Goal: Task Accomplishment & Management: Manage account settings

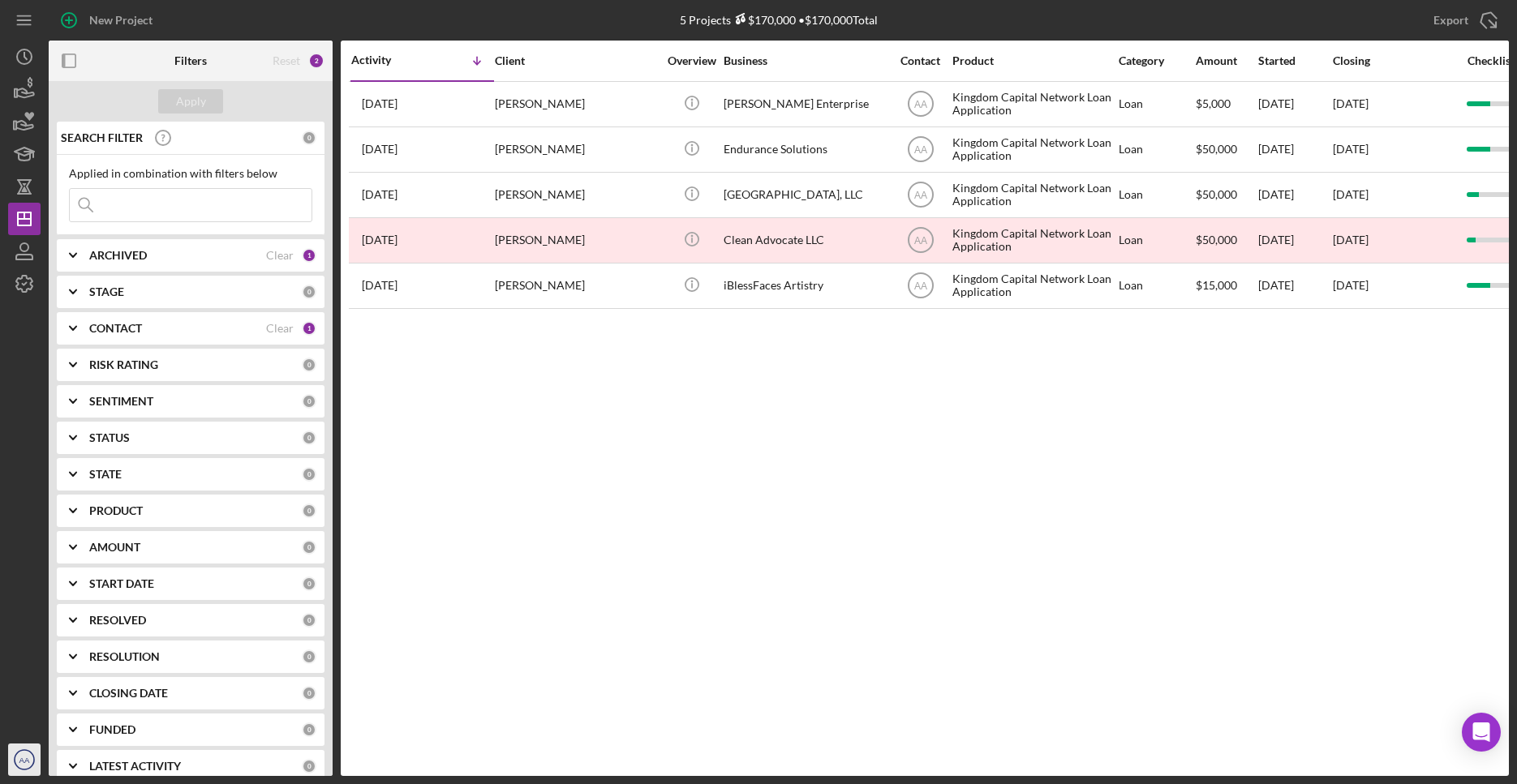
click at [24, 626] on circle "button" at bounding box center [24, 759] width 20 height 19
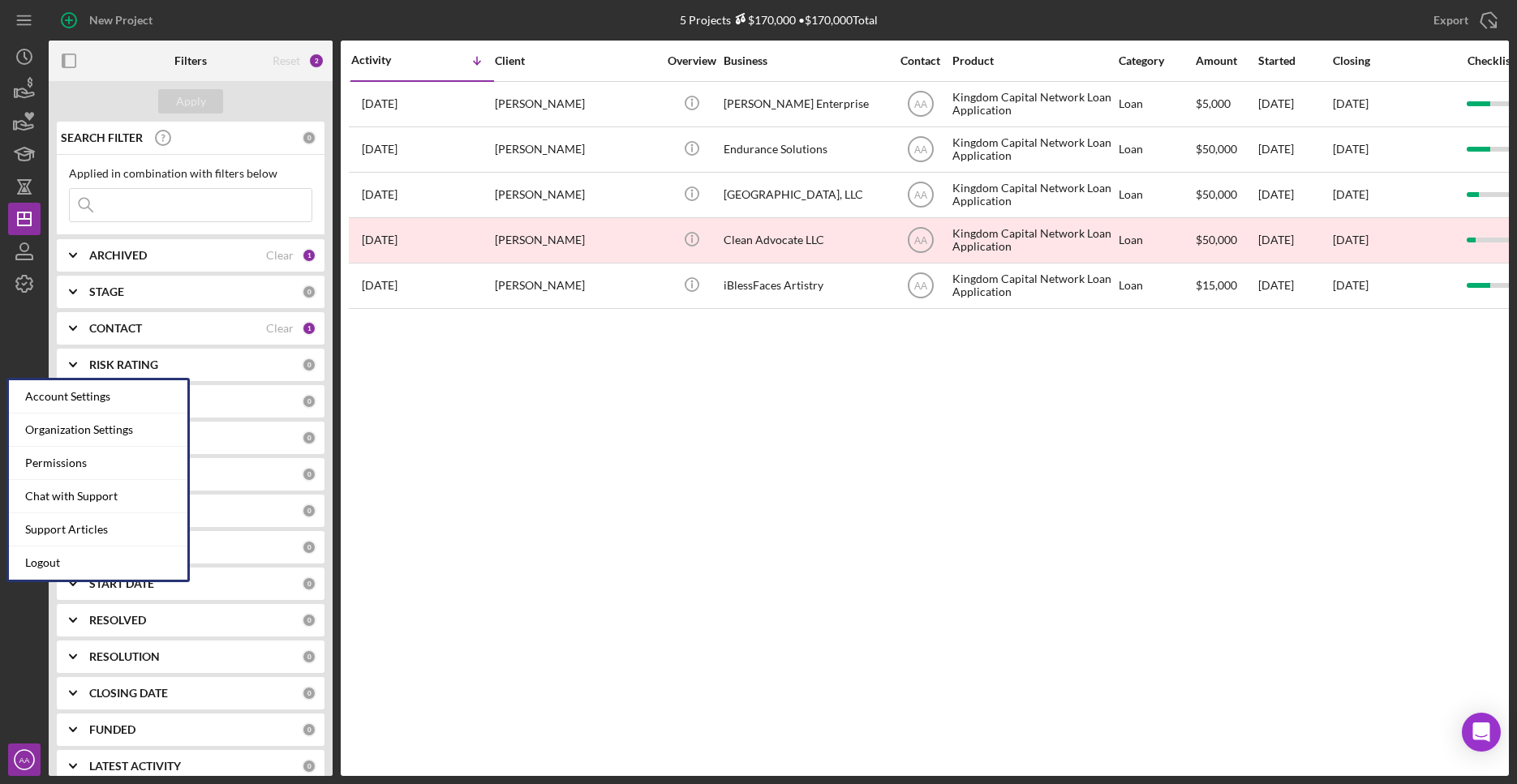
click at [525, 544] on div "Activity Icon/Table Sort Arrow Client Overview Business Contact Product Categor…" at bounding box center [925, 409] width 1168 height 736
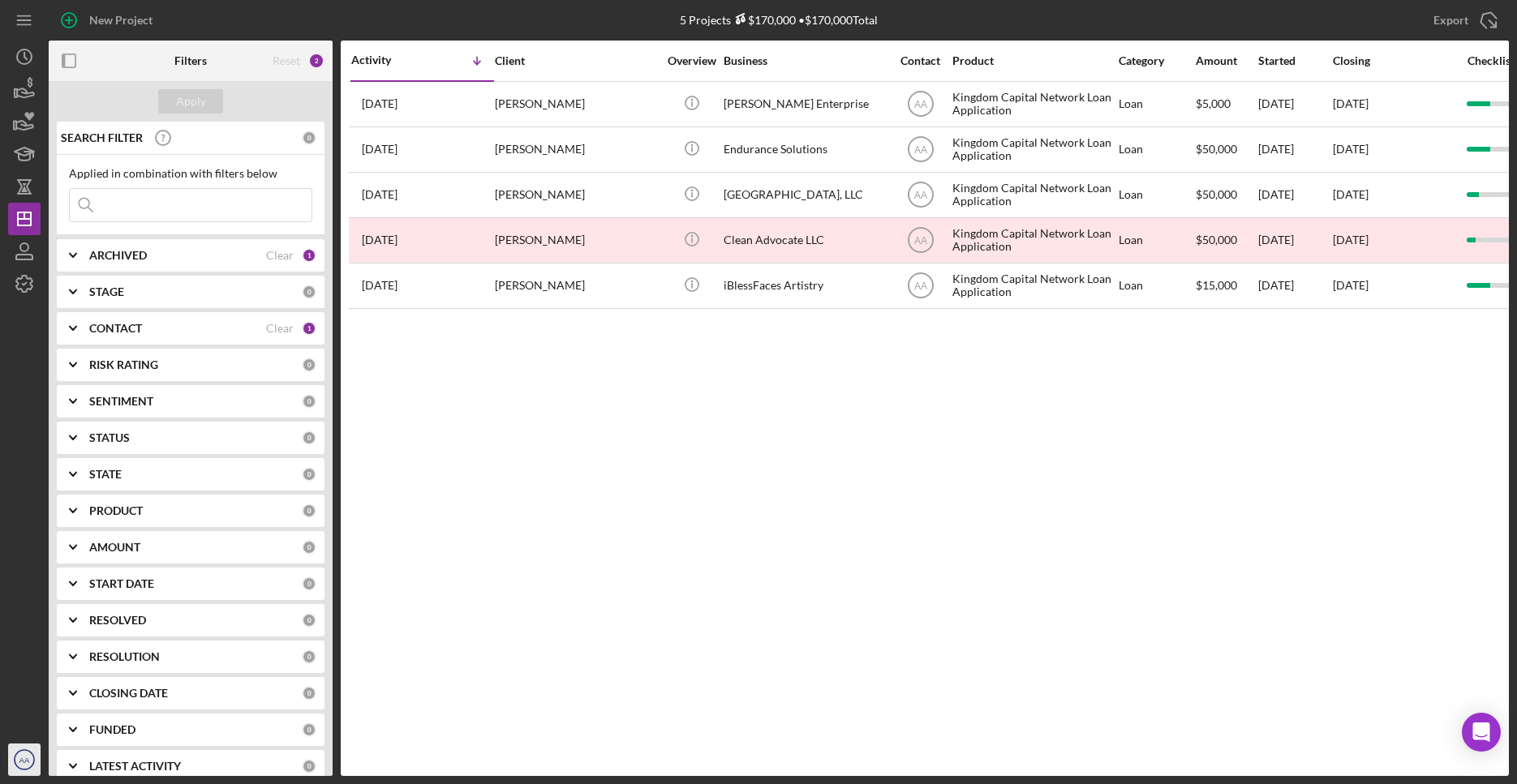
click at [26, 626] on text "AA" at bounding box center [25, 760] width 10 height 9
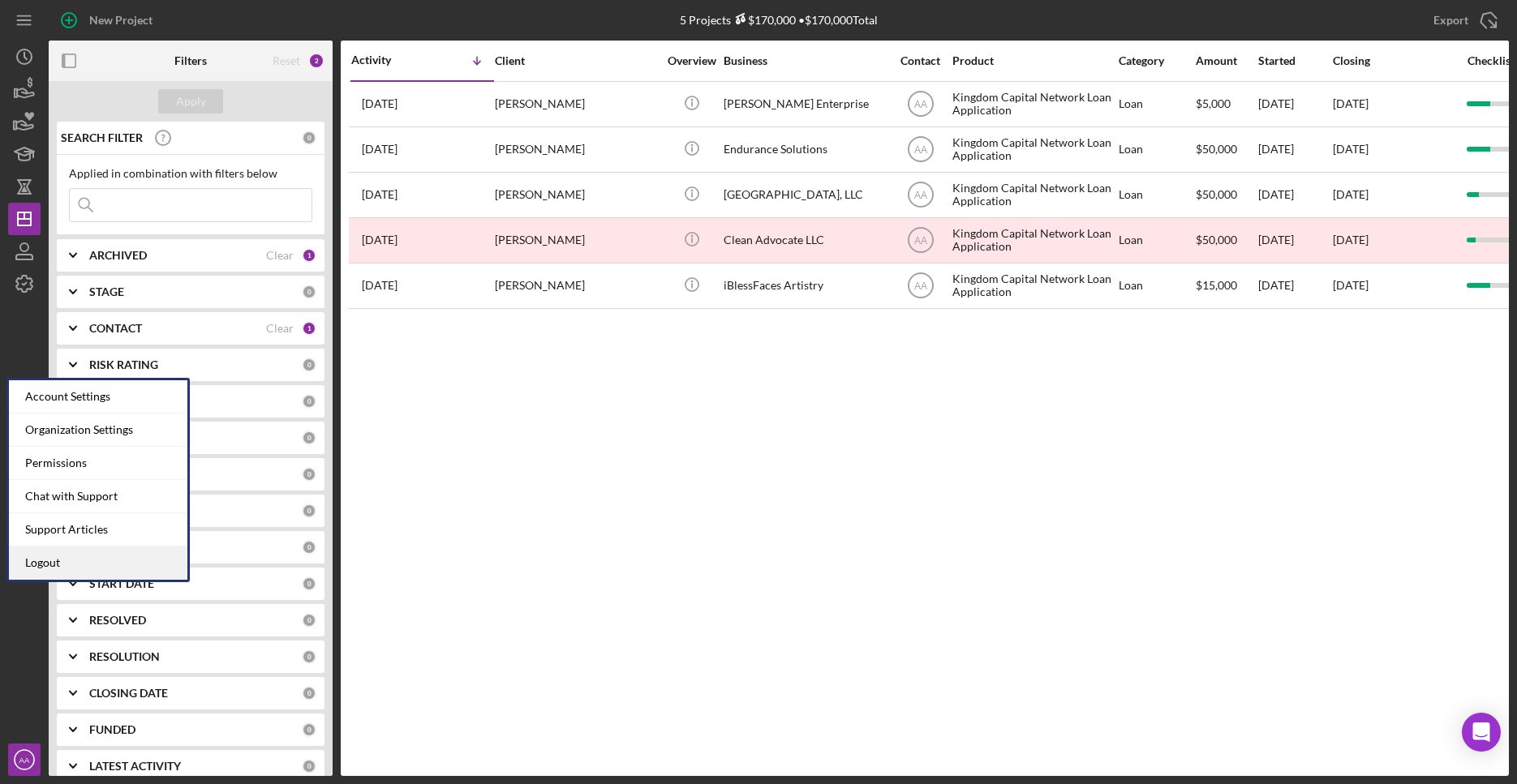
click at [113, 566] on link "Logout" at bounding box center [98, 563] width 178 height 33
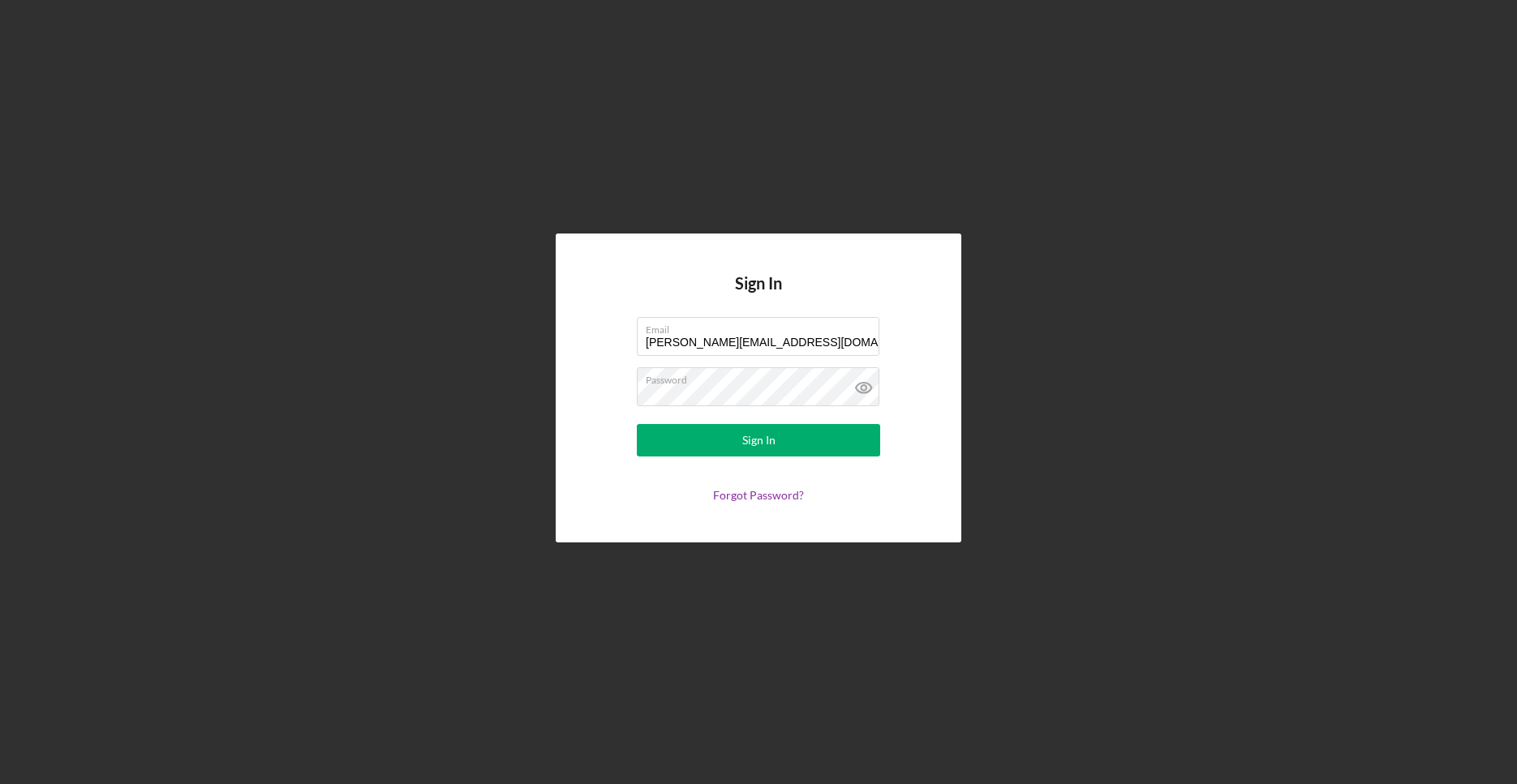
click at [685, 265] on div "Sign In Email [PERSON_NAME][EMAIL_ADDRESS][DOMAIN_NAME] Password Sign In Forgot…" at bounding box center [758, 388] width 405 height 309
click at [876, 335] on label "Email" at bounding box center [762, 326] width 234 height 18
click at [876, 335] on input "[PERSON_NAME][EMAIL_ADDRESS][DOMAIN_NAME]" at bounding box center [758, 336] width 243 height 39
click at [637, 317] on div at bounding box center [637, 317] width 0 height 0
click at [982, 202] on div "Sign In Email [PERSON_NAME][EMAIL_ADDRESS][DOMAIN_NAME] Password Sign In Forgot…" at bounding box center [759, 387] width 1501 height 776
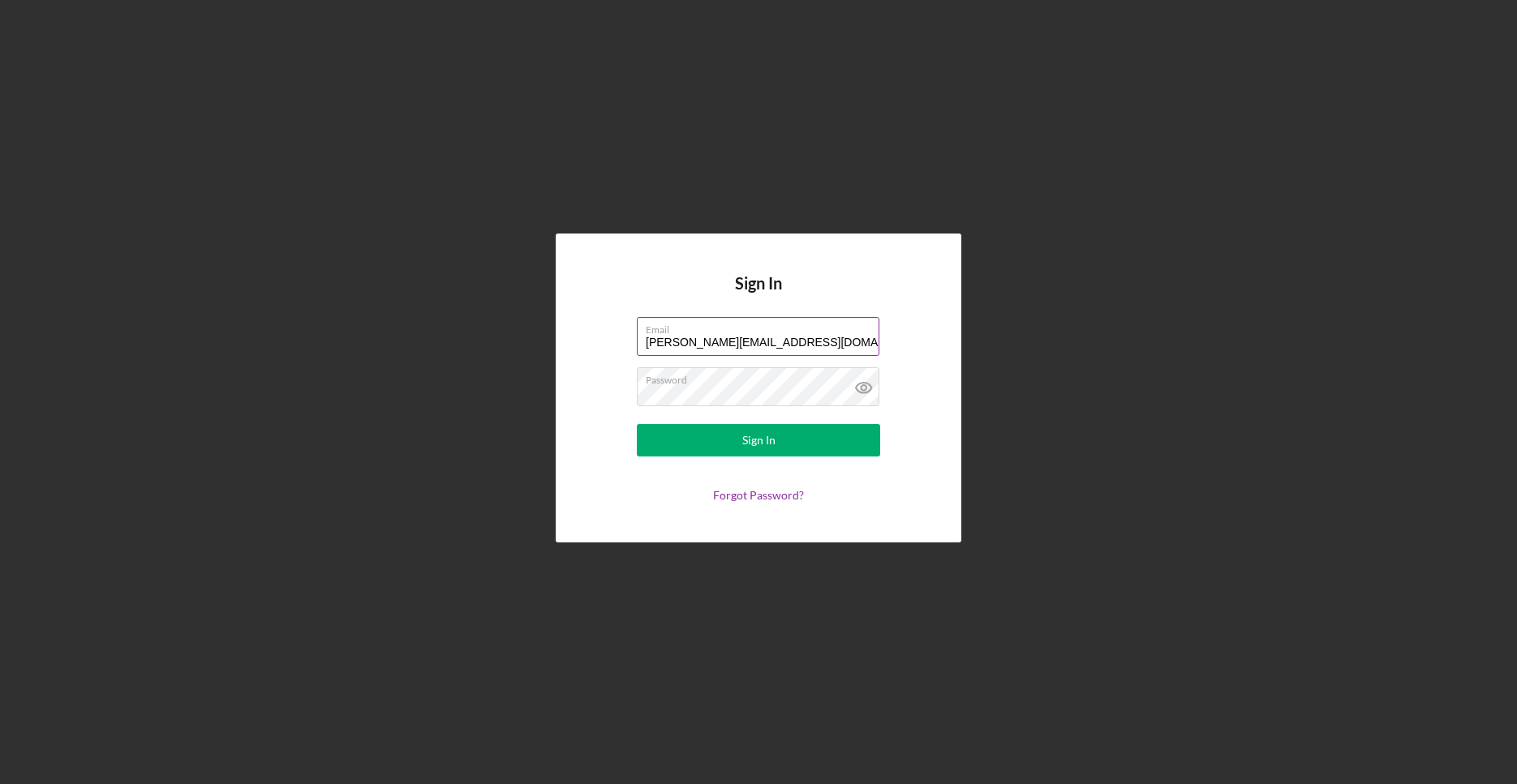
click at [637, 317] on div at bounding box center [637, 317] width 0 height 0
type input "[PERSON_NAME][EMAIL_ADDRESS][DOMAIN_NAME]"
click at [764, 441] on div "Sign In" at bounding box center [758, 440] width 33 height 32
